Goal: Information Seeking & Learning: Learn about a topic

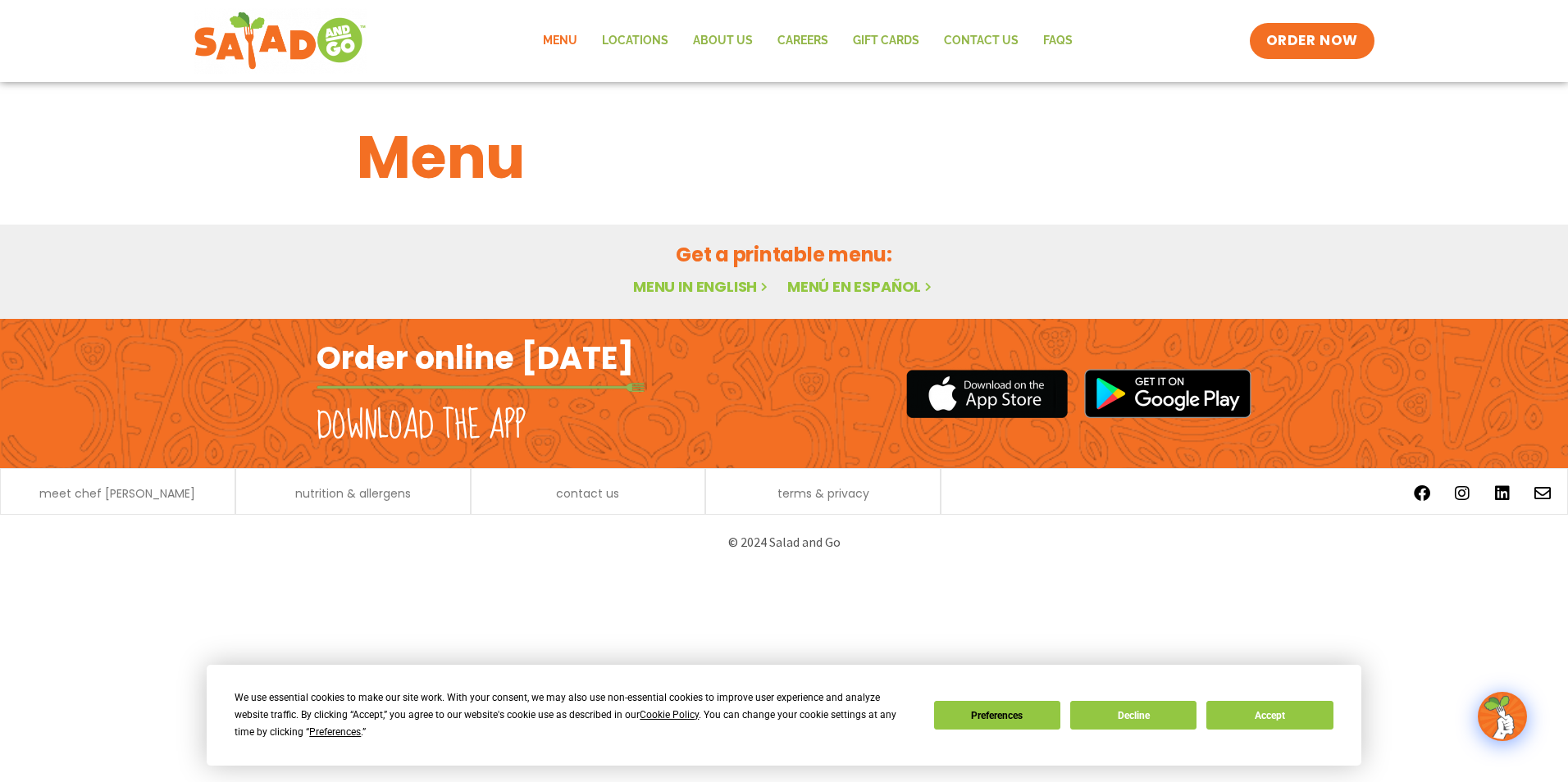
click at [579, 34] on link "Menu" at bounding box center [560, 41] width 59 height 38
click at [1292, 711] on button "Accept" at bounding box center [1270, 715] width 127 height 28
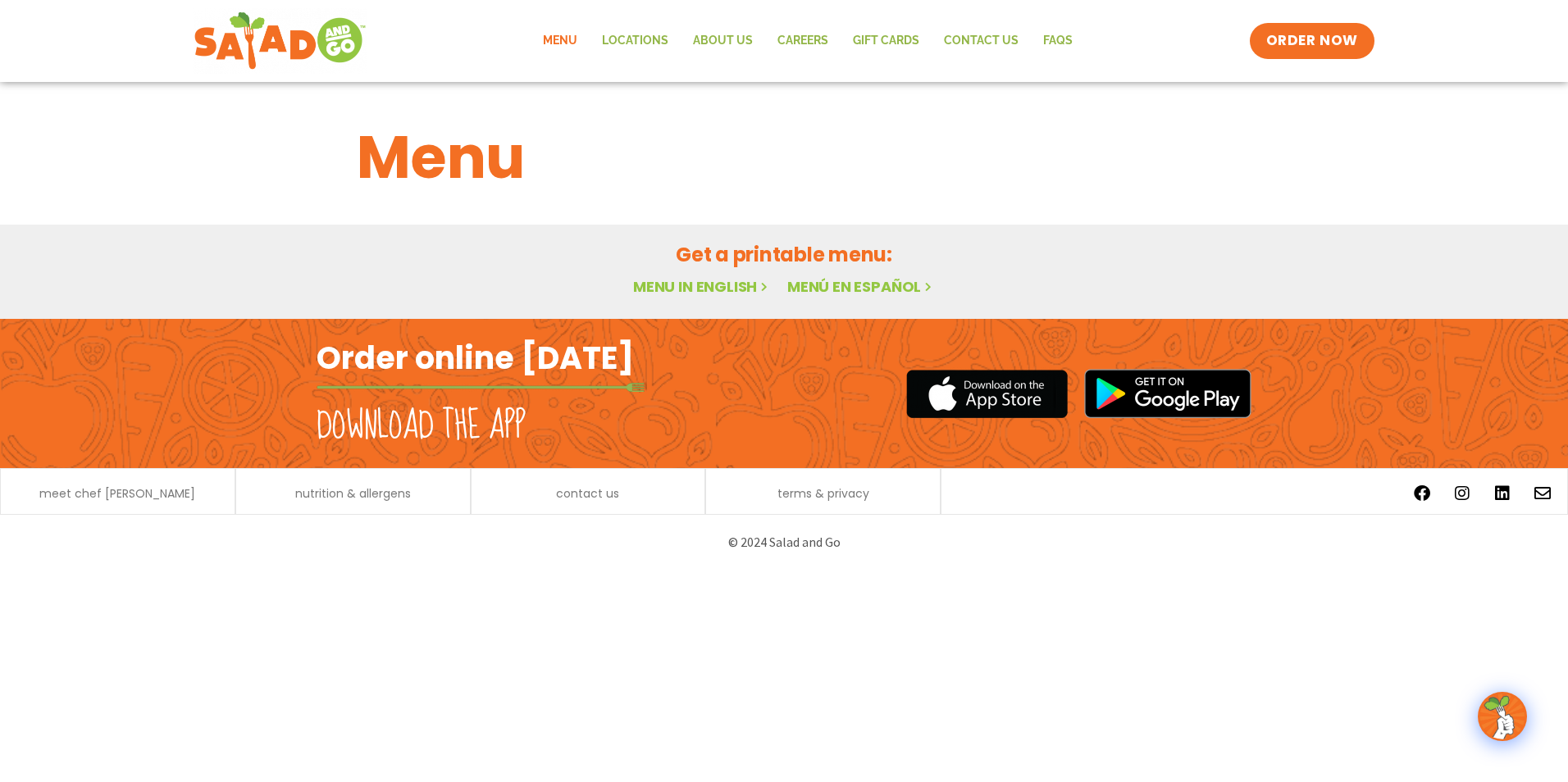
click at [696, 285] on link "Menu in English" at bounding box center [702, 287] width 138 height 21
click at [1534, 147] on div "Menu" at bounding box center [784, 146] width 1568 height 127
drag, startPoint x: 1148, startPoint y: 686, endPoint x: 1011, endPoint y: 663, distance: 138.9
click at [1145, 570] on html "Menu Locations About Us Careers GIFT CARDS Contact Us FAQs Menu Menu Locations …" at bounding box center [784, 285] width 1568 height 570
click at [829, 570] on html "Menu Locations About Us Careers GIFT CARDS Contact Us FAQs Menu Menu Locations …" at bounding box center [784, 285] width 1568 height 570
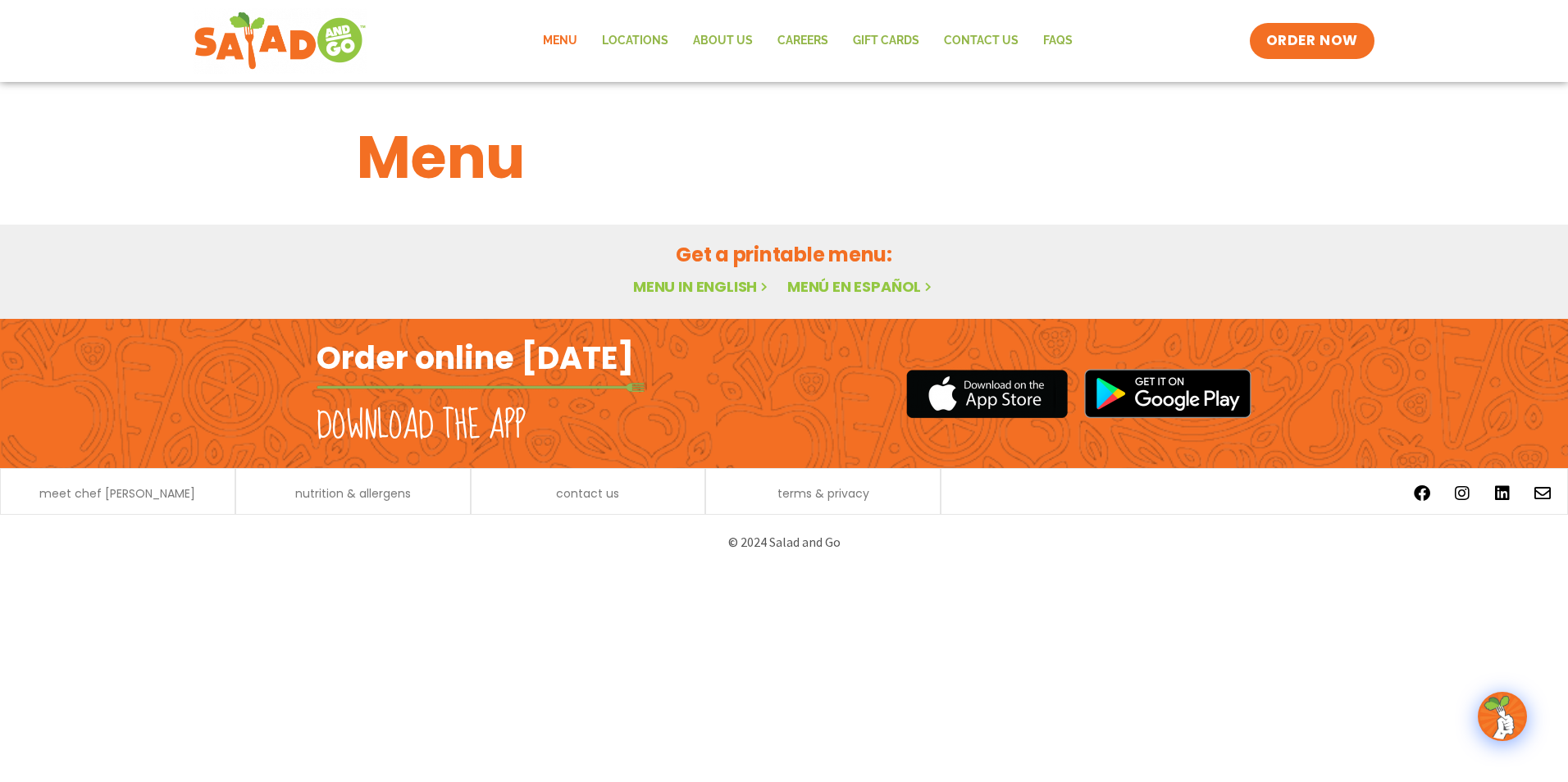
click at [824, 570] on html "Menu Locations About Us Careers GIFT CARDS Contact Us FAQs Menu Menu Locations …" at bounding box center [784, 285] width 1568 height 570
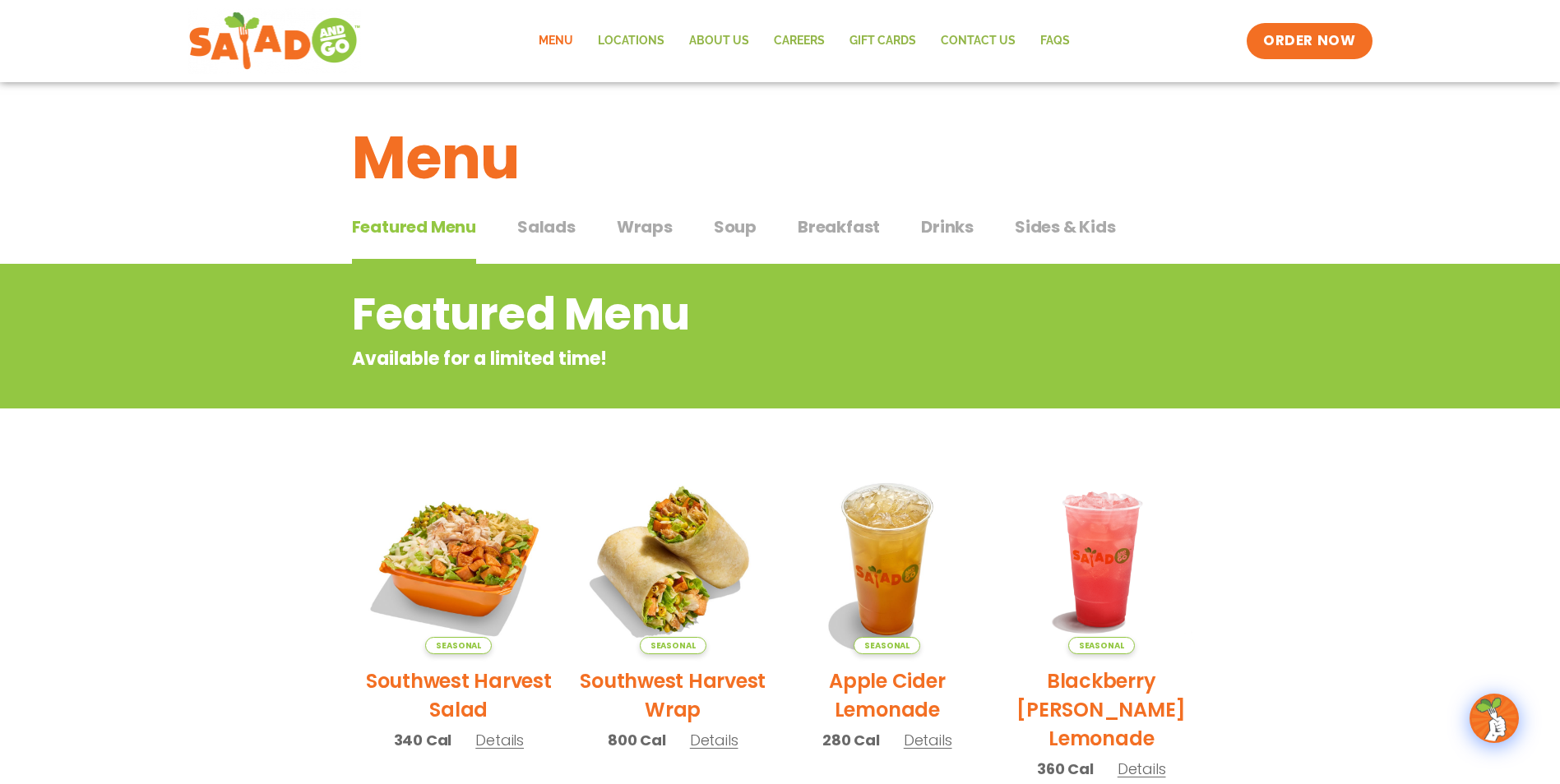
click at [555, 227] on span "Salads" at bounding box center [546, 227] width 59 height 25
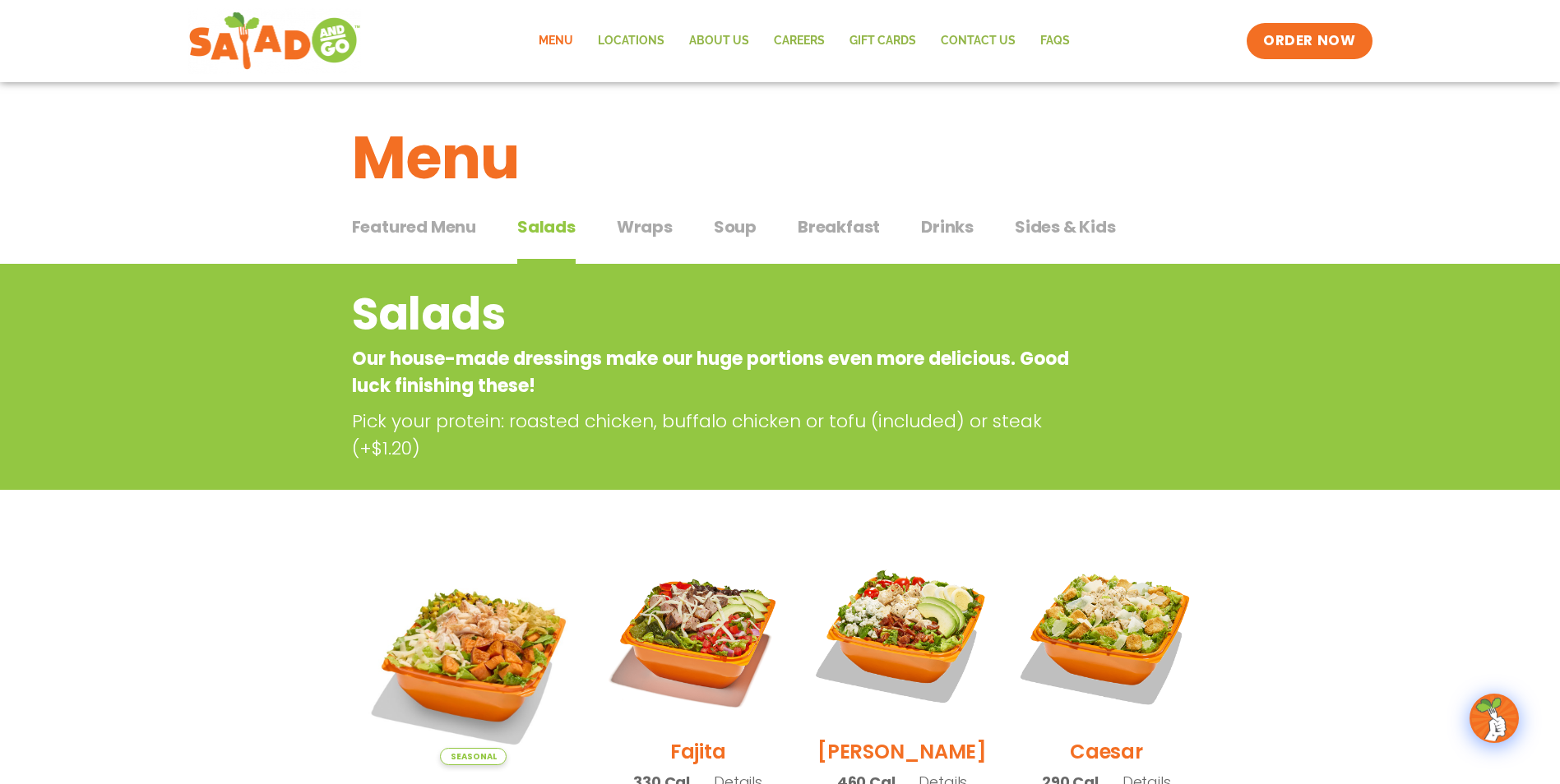
click at [727, 230] on span "Soup" at bounding box center [735, 227] width 43 height 25
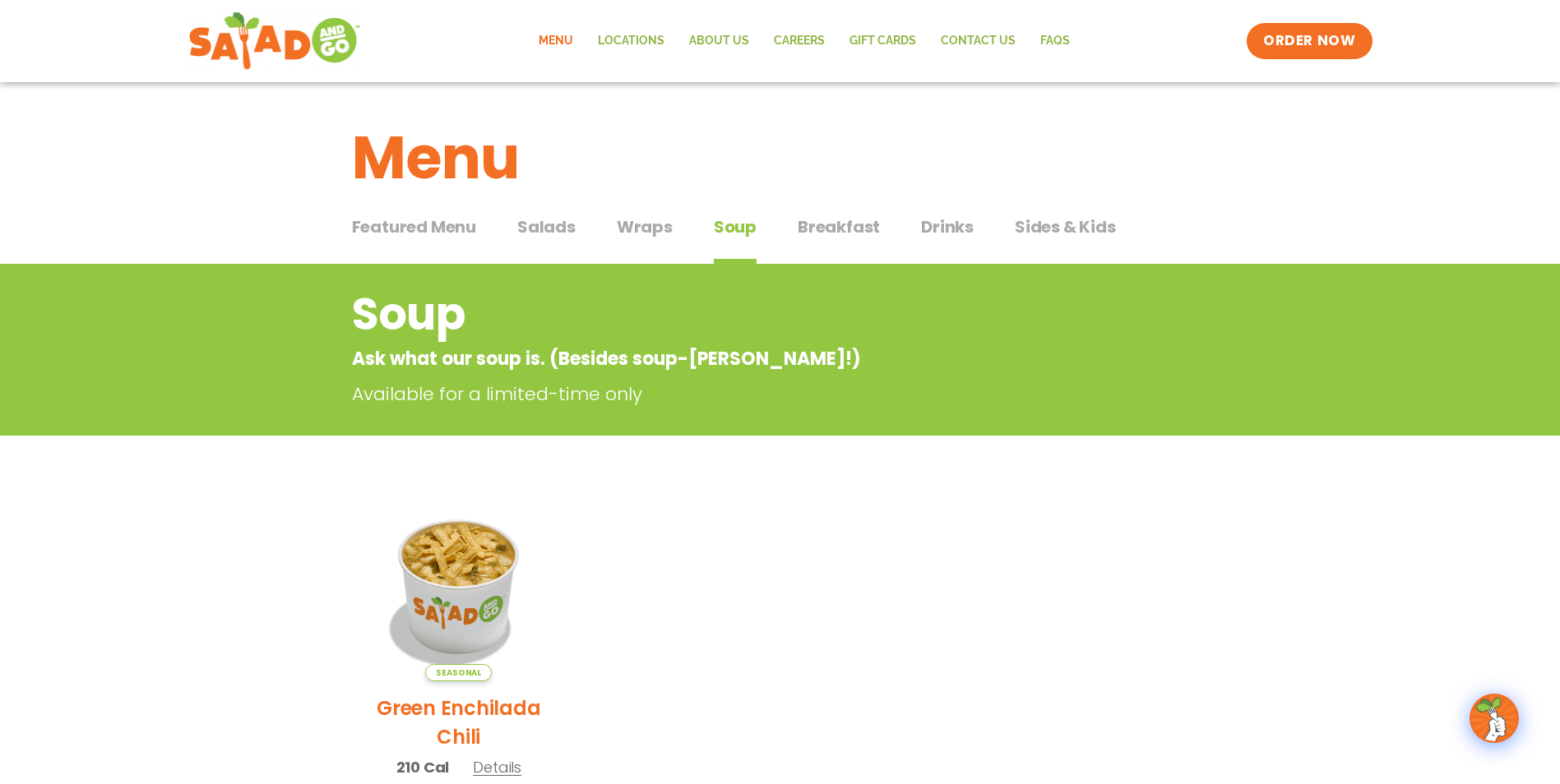
click at [450, 226] on span "Featured Menu" at bounding box center [413, 227] width 124 height 25
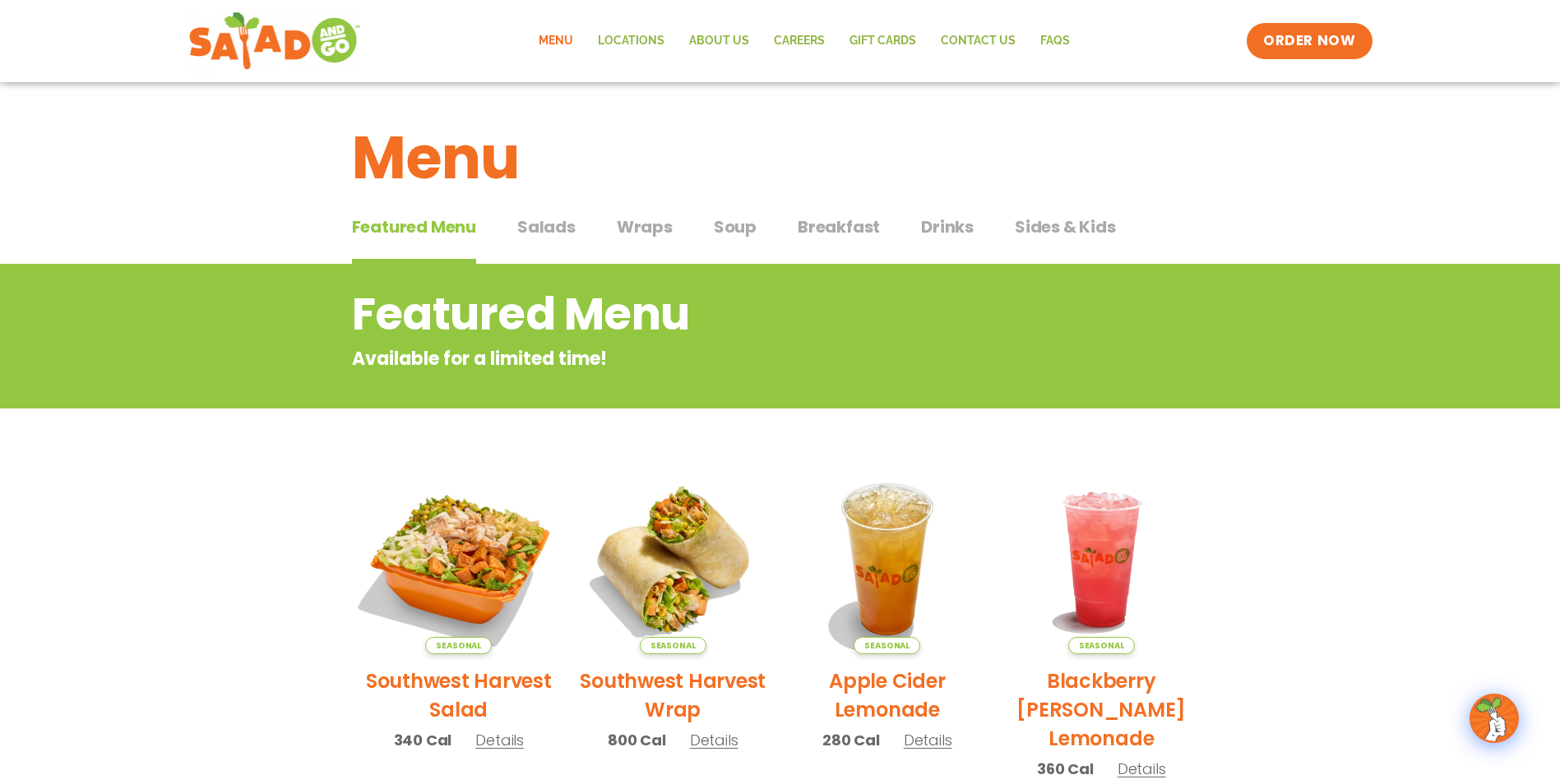
click at [476, 574] on img at bounding box center [458, 559] width 223 height 223
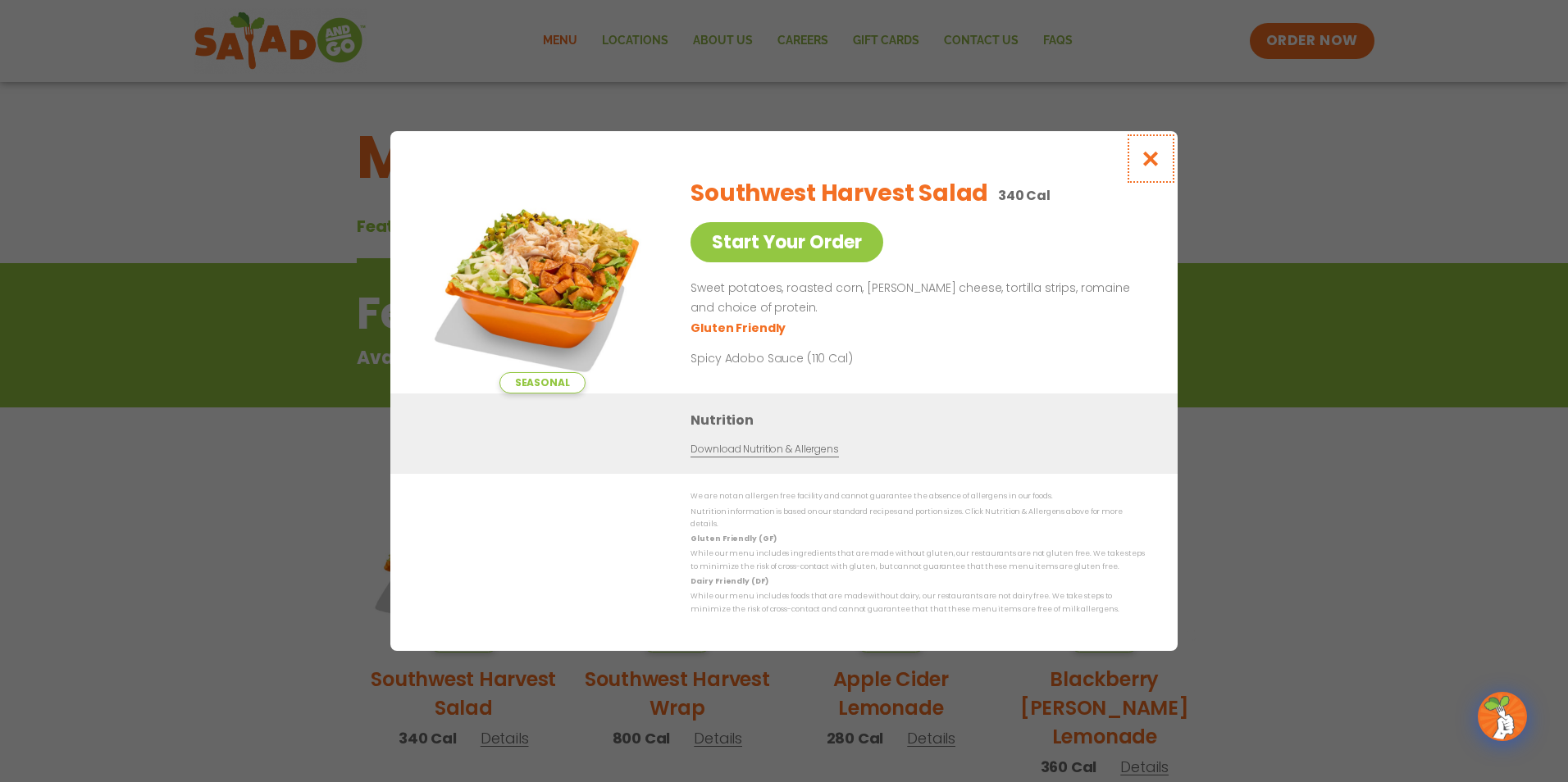
click at [1150, 164] on icon "Close modal" at bounding box center [1151, 159] width 21 height 17
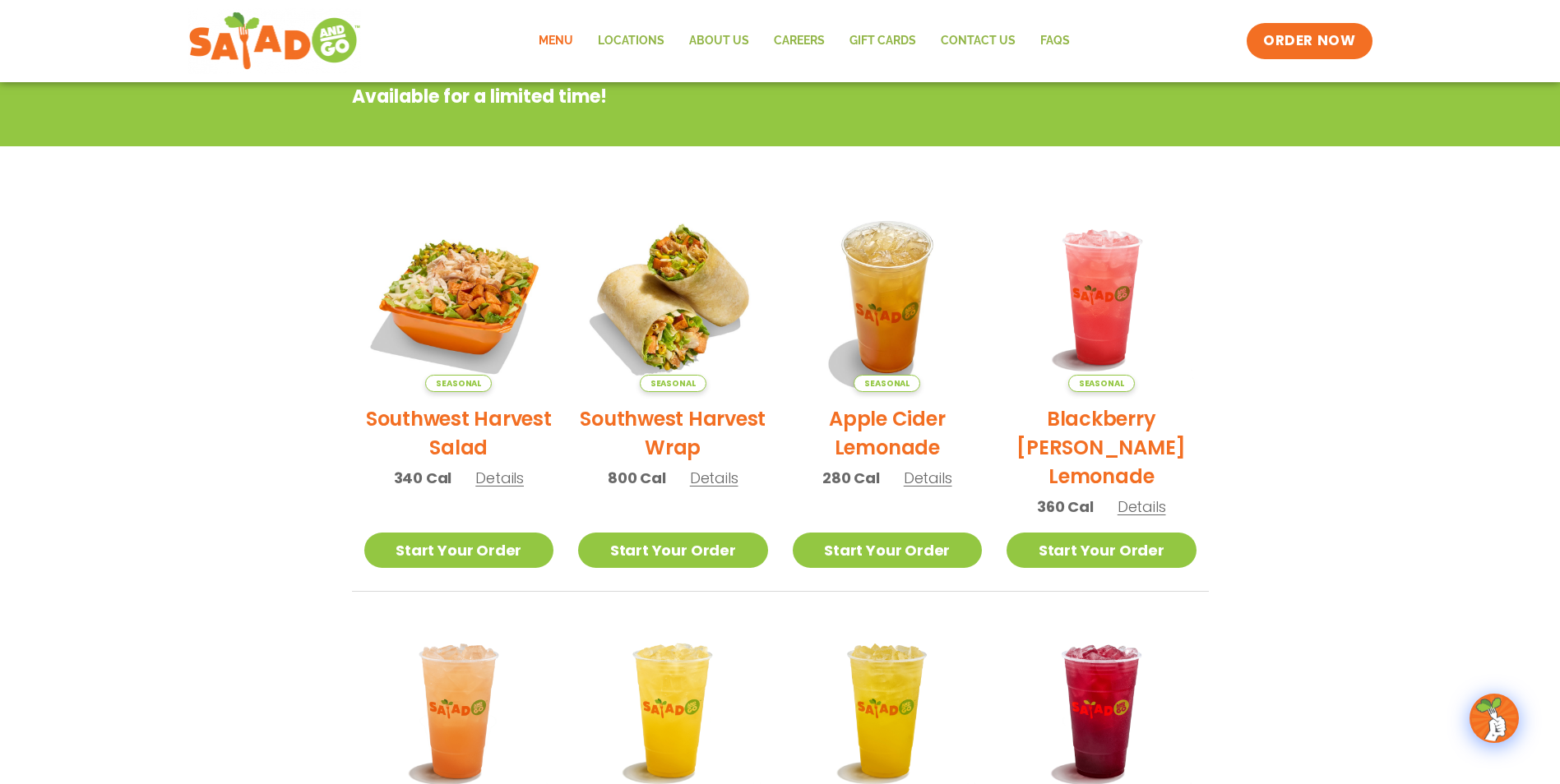
scroll to position [264, 0]
